Goal: Find specific page/section

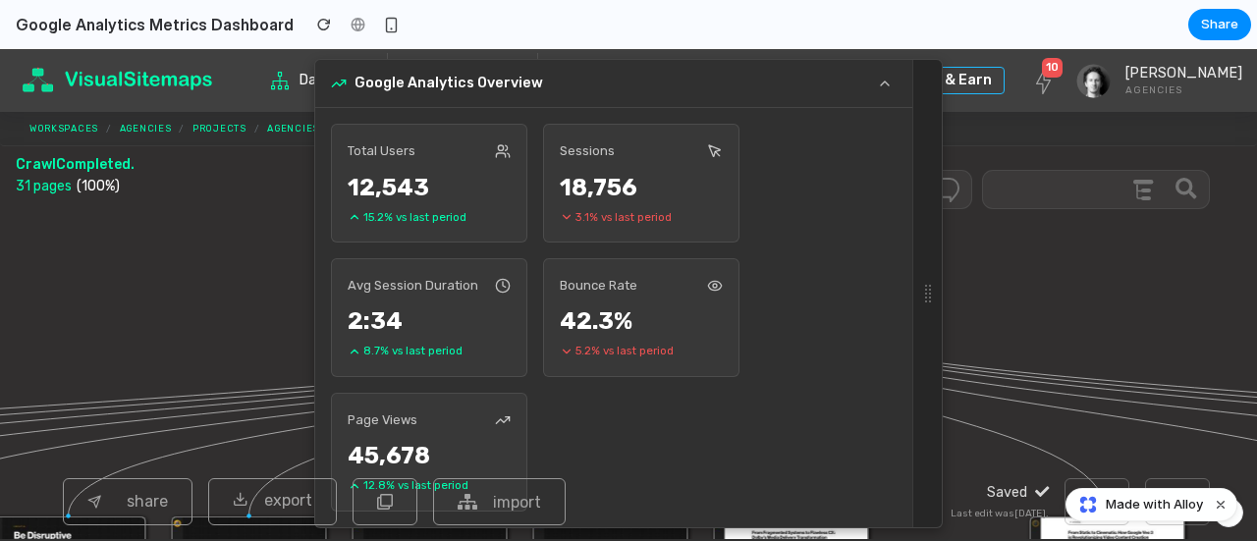
scroll to position [7, 0]
click at [1124, 508] on span "Made with Alloy" at bounding box center [1154, 505] width 97 height 20
click at [1136, 84] on img at bounding box center [1145, 81] width 34 height 34
click at [343, 25] on div at bounding box center [357, 24] width 29 height 29
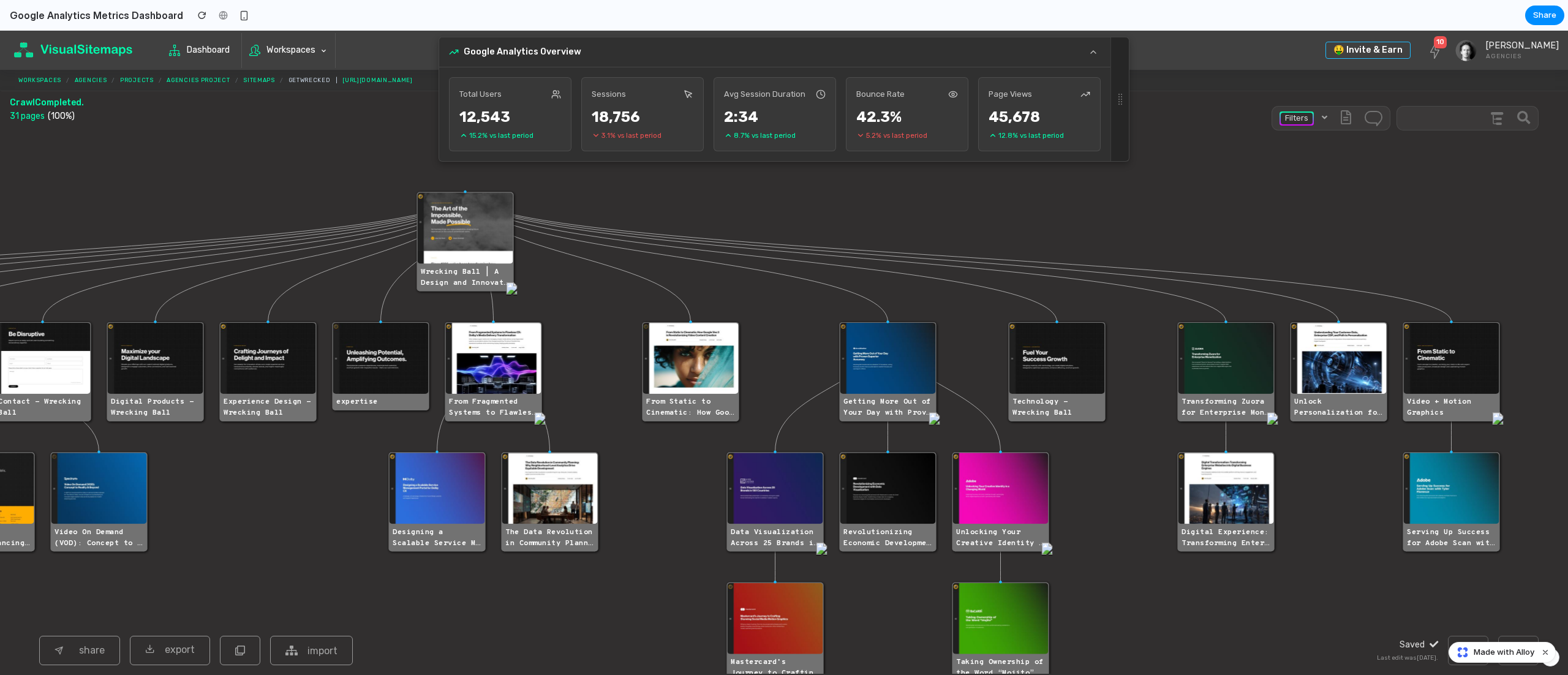
click at [466, 247] on image at bounding box center [465, 228] width 95 height 71
click at [486, 286] on div "Wrecking Ball | A Design and Innovat…" at bounding box center [465, 277] width 97 height 27
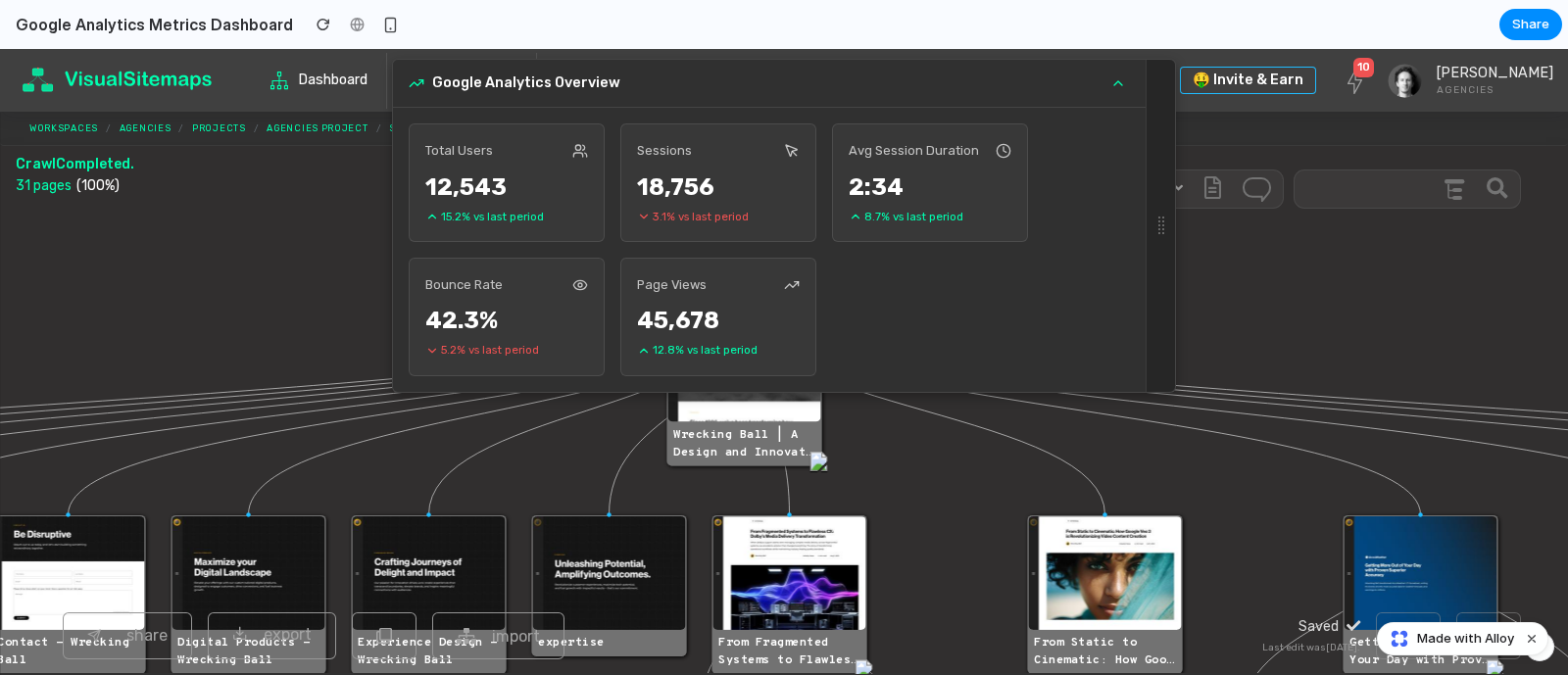
click at [1114, 85] on icon at bounding box center [1118, 84] width 8 height 4
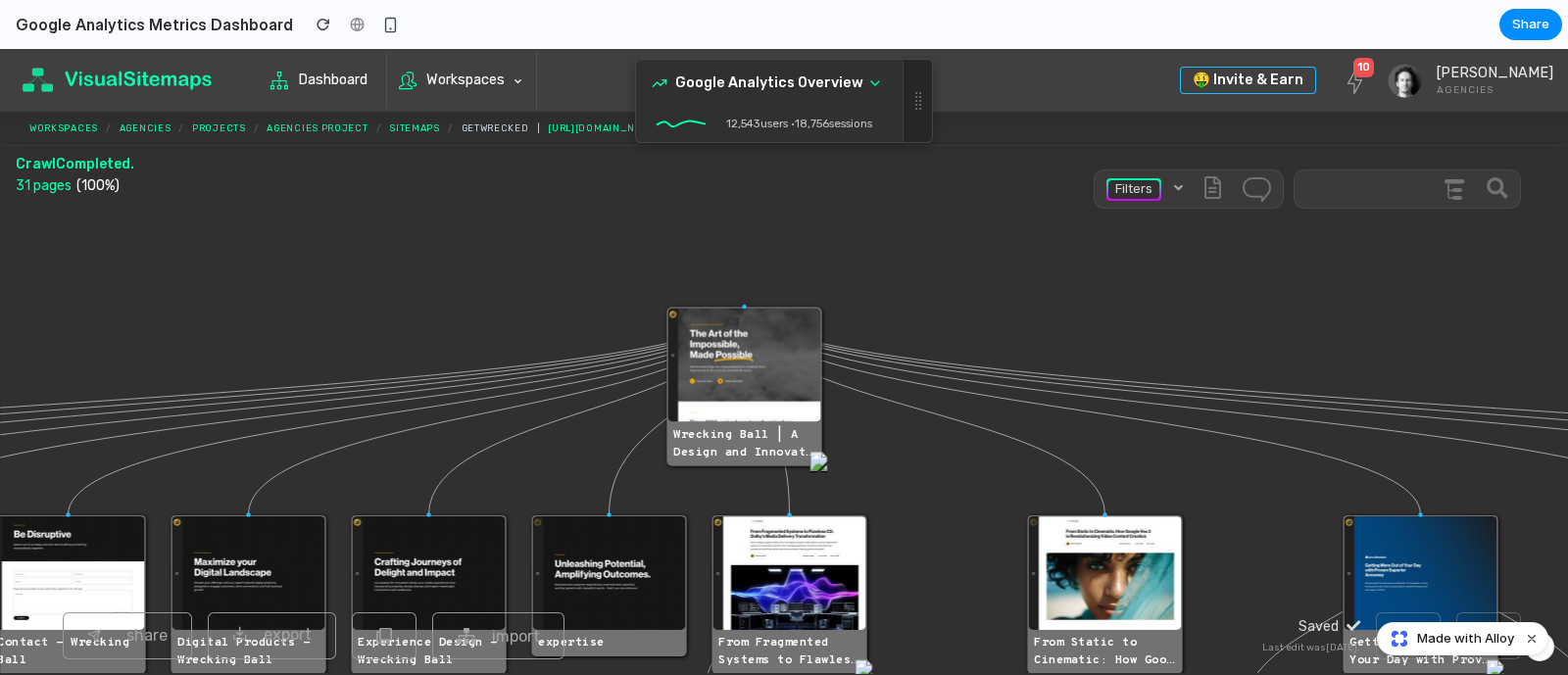
scroll to position [7, 0]
click at [745, 367] on image at bounding box center [744, 365] width 153 height 114
click at [536, 76] on link "Workspaces" at bounding box center [461, 81] width 149 height 56
click at [536, 71] on link "Workspaces" at bounding box center [461, 81] width 149 height 56
